Goal: Task Accomplishment & Management: Use online tool/utility

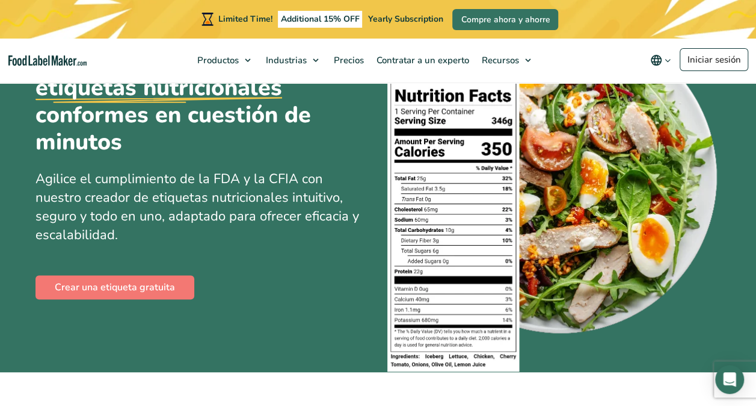
scroll to position [111, 0]
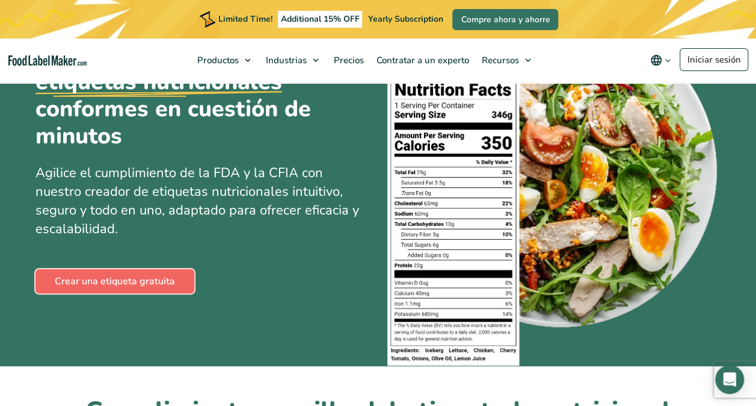
click at [132, 284] on link "Crear una etiqueta gratuita" at bounding box center [114, 281] width 159 height 24
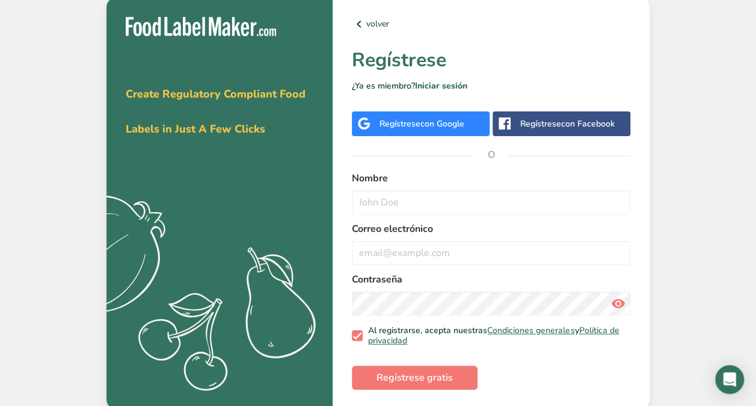
scroll to position [2, 0]
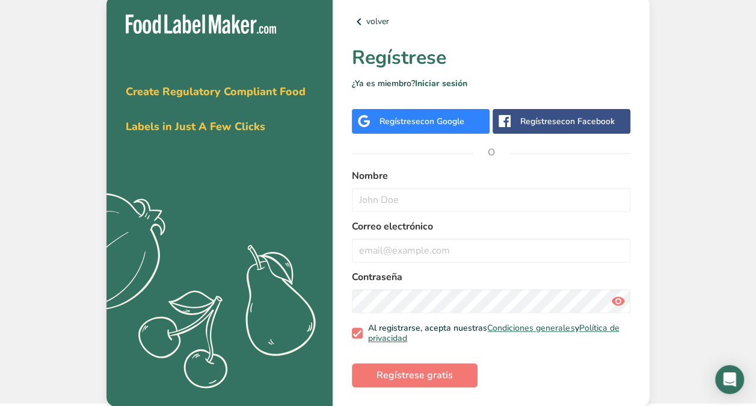
click at [594, 125] on span "con Facebook" at bounding box center [588, 121] width 54 height 11
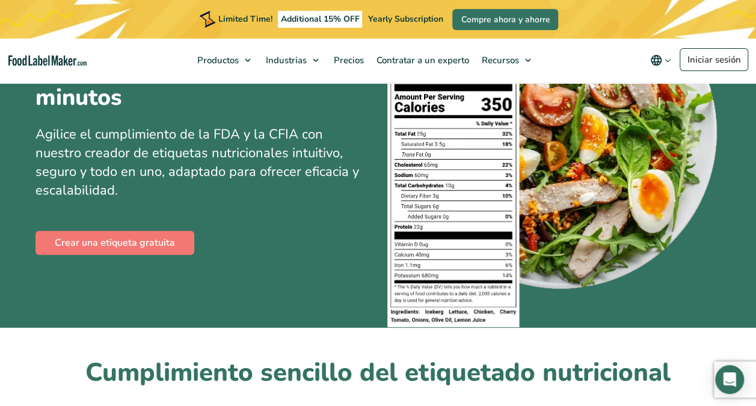
scroll to position [143, 0]
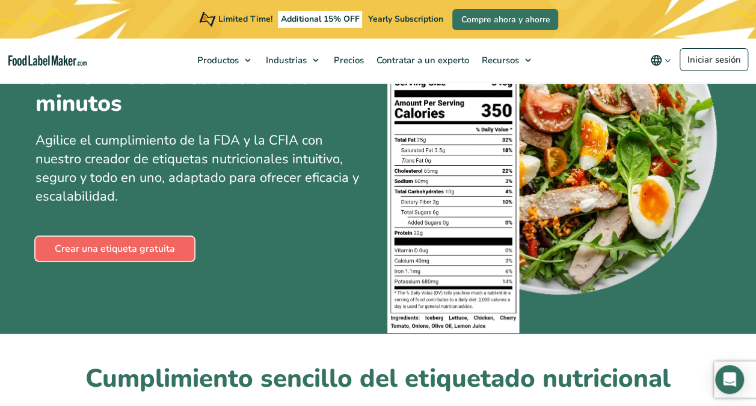
click at [132, 258] on link "Crear una etiqueta gratuita" at bounding box center [114, 248] width 159 height 24
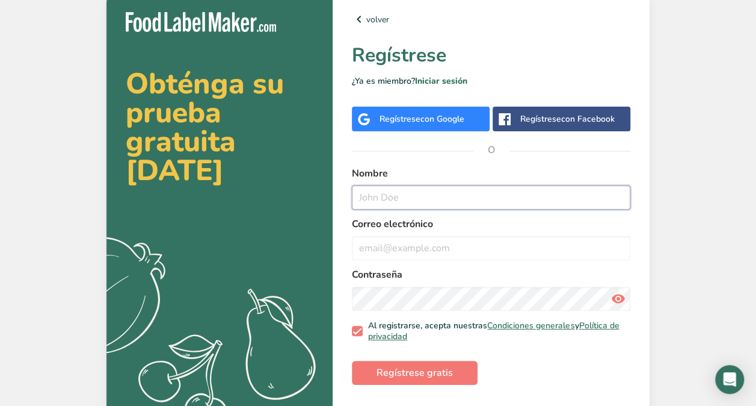
click at [380, 194] on input "text" at bounding box center [491, 197] width 279 height 24
type input "j"
type input "Julissa Pagoada"
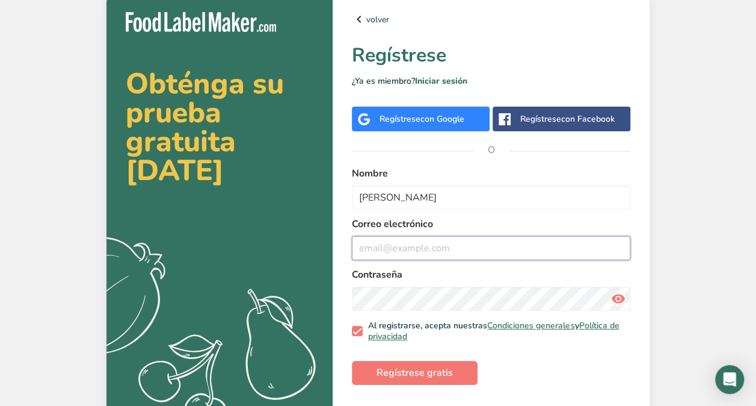
click at [393, 244] on input "email" at bounding box center [491, 248] width 279 height 24
type input "julissapagoada@outlook.com"
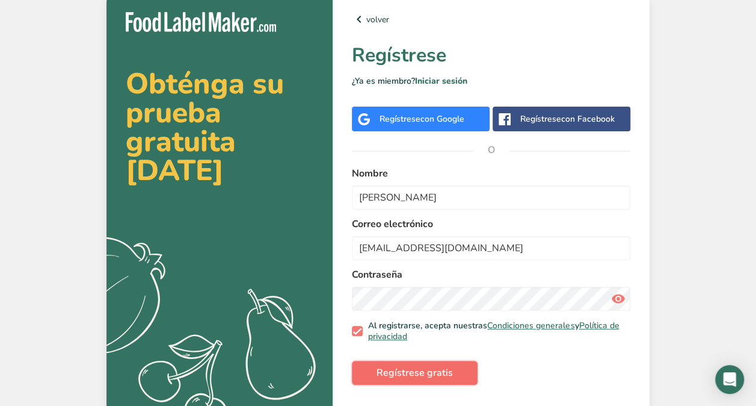
click at [421, 377] on span "Regístrese gratis" at bounding box center [415, 372] width 76 height 14
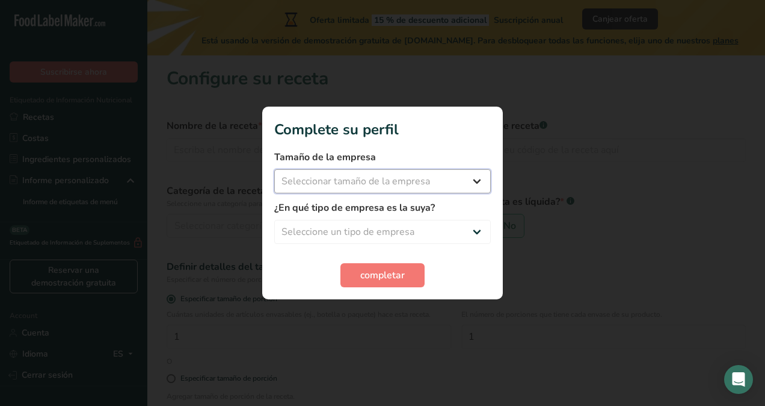
click at [461, 187] on select "Seleccionar tamaño de la empresa Menos de 10 empleados De 10 a 50 empleados De …" at bounding box center [382, 181] width 217 height 24
click at [508, 274] on div at bounding box center [382, 203] width 765 height 406
click at [554, 303] on div at bounding box center [382, 203] width 765 height 406
click at [481, 176] on select "Seleccionar tamaño de la empresa Menos de 10 empleados De 10 a 50 empleados De …" at bounding box center [382, 181] width 217 height 24
select select "1"
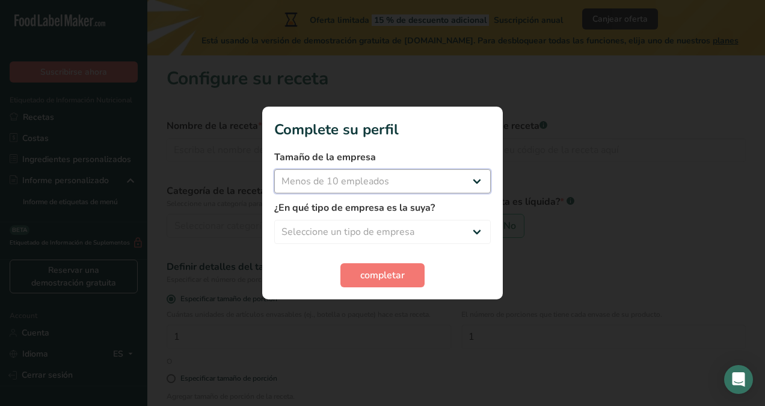
click at [274, 169] on select "Seleccionar tamaño de la empresa Menos de 10 empleados De 10 a 50 empleados De …" at bounding box center [382, 181] width 217 height 24
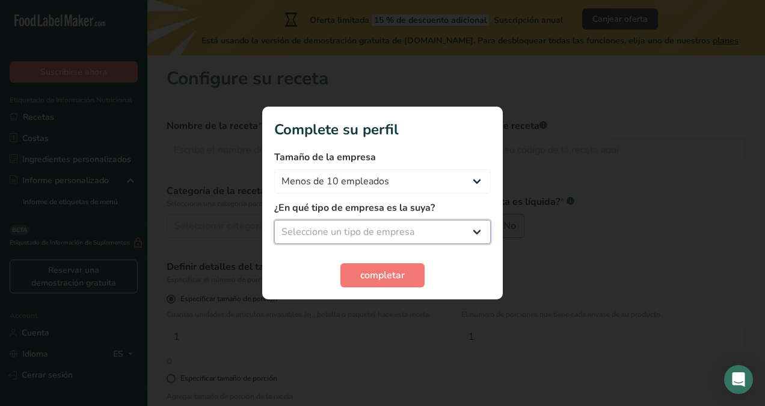
click at [386, 231] on select "Seleccione un tipo de empresa Fabricante de alimentos envasados Restaurante y c…" at bounding box center [382, 232] width 217 height 24
select select "5"
click at [274, 220] on select "Seleccione un tipo de empresa Fabricante de alimentos envasados Restaurante y c…" at bounding box center [382, 232] width 217 height 24
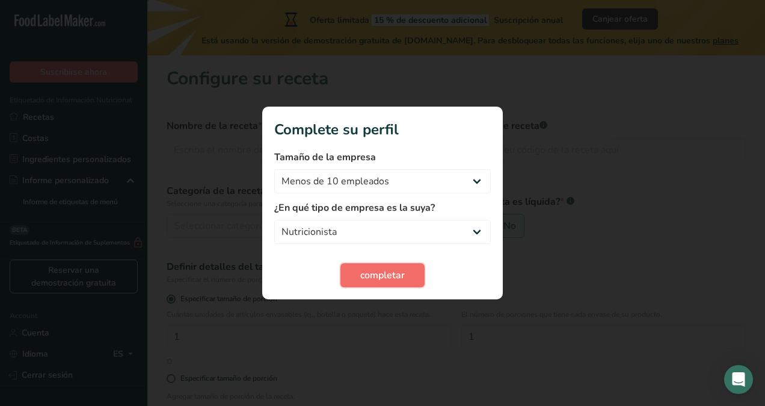
click at [380, 274] on span "completar" at bounding box center [382, 275] width 45 height 14
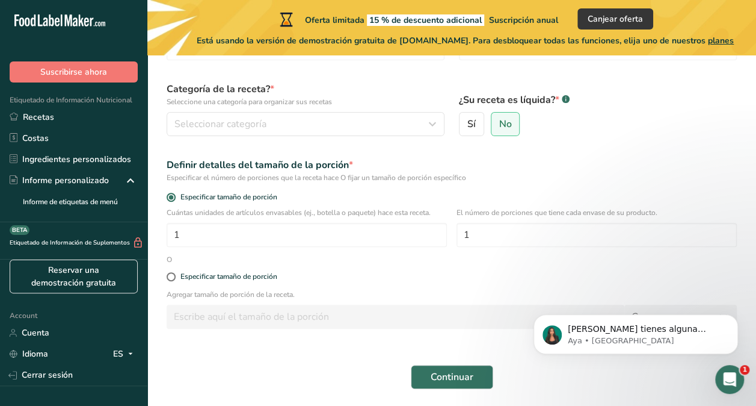
scroll to position [143, 0]
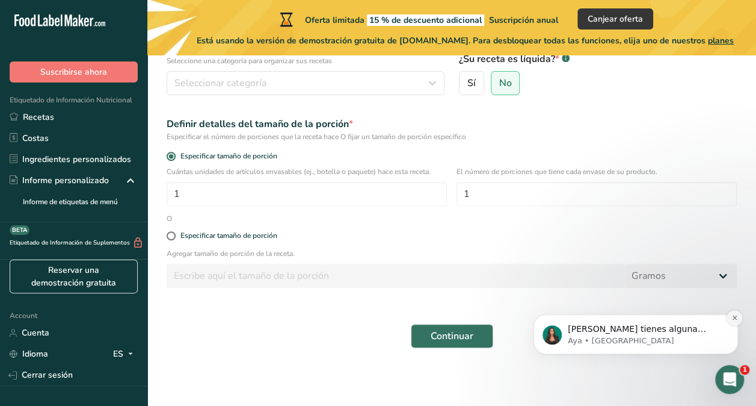
click at [737, 315] on icon "Dismiss notification" at bounding box center [735, 317] width 7 height 7
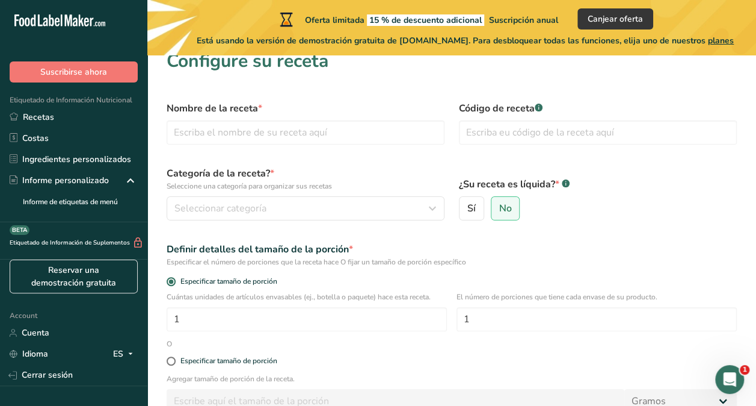
scroll to position [15, 0]
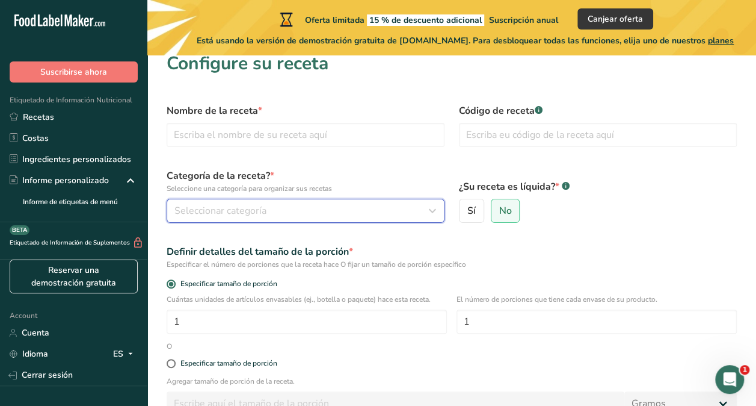
click at [436, 216] on icon "button" at bounding box center [432, 211] width 14 height 22
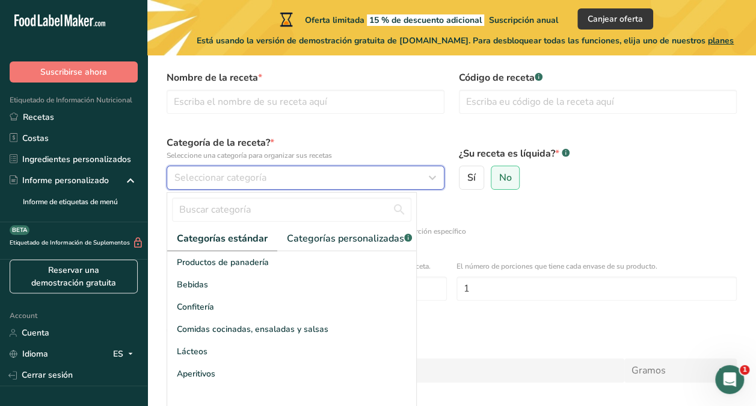
scroll to position [48, 0]
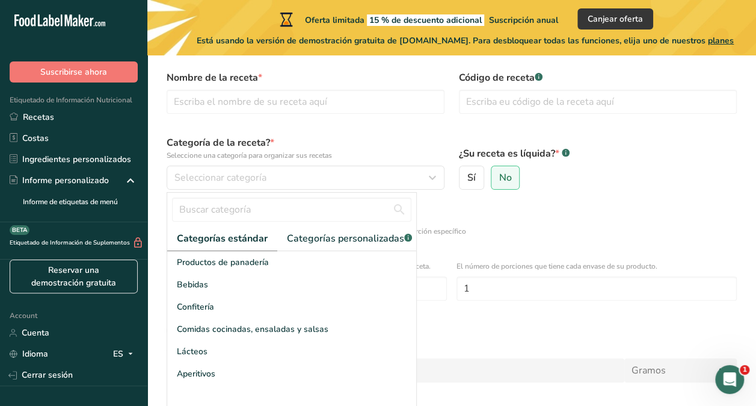
click at [656, 147] on label "¿Su receta es líquida? * .a-a{fill:#347362;}.b-a{fill:#fff;}" at bounding box center [598, 153] width 278 height 14
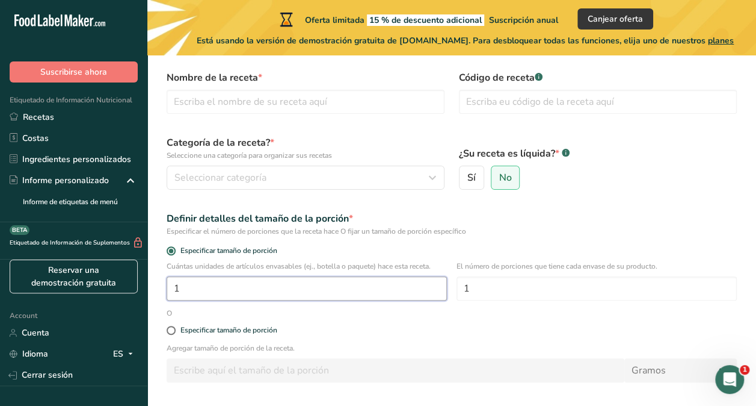
click at [360, 289] on input "1" at bounding box center [307, 288] width 280 height 24
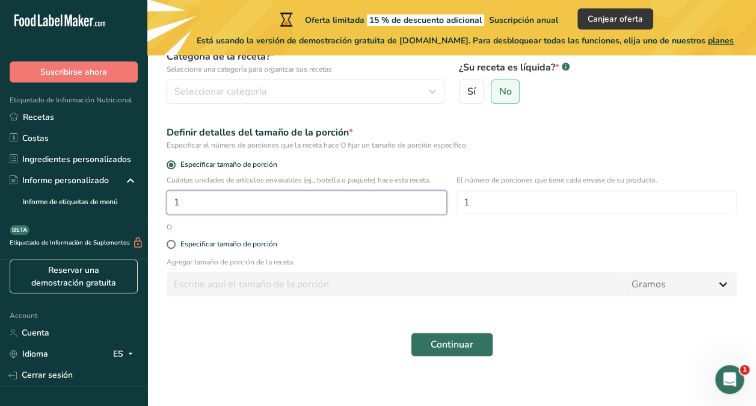
scroll to position [0, 0]
